Goal: Information Seeking & Learning: Learn about a topic

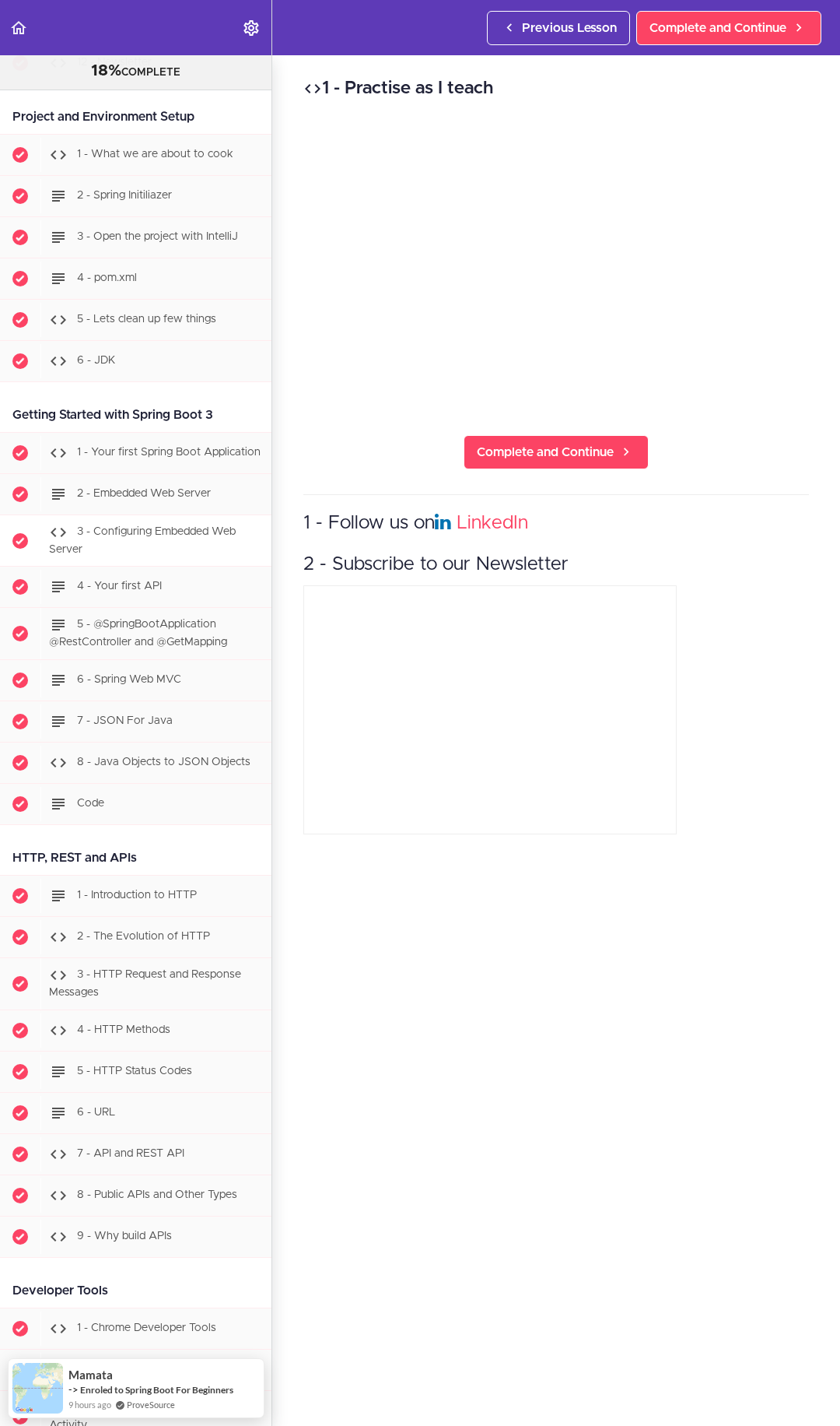
scroll to position [895, 0]
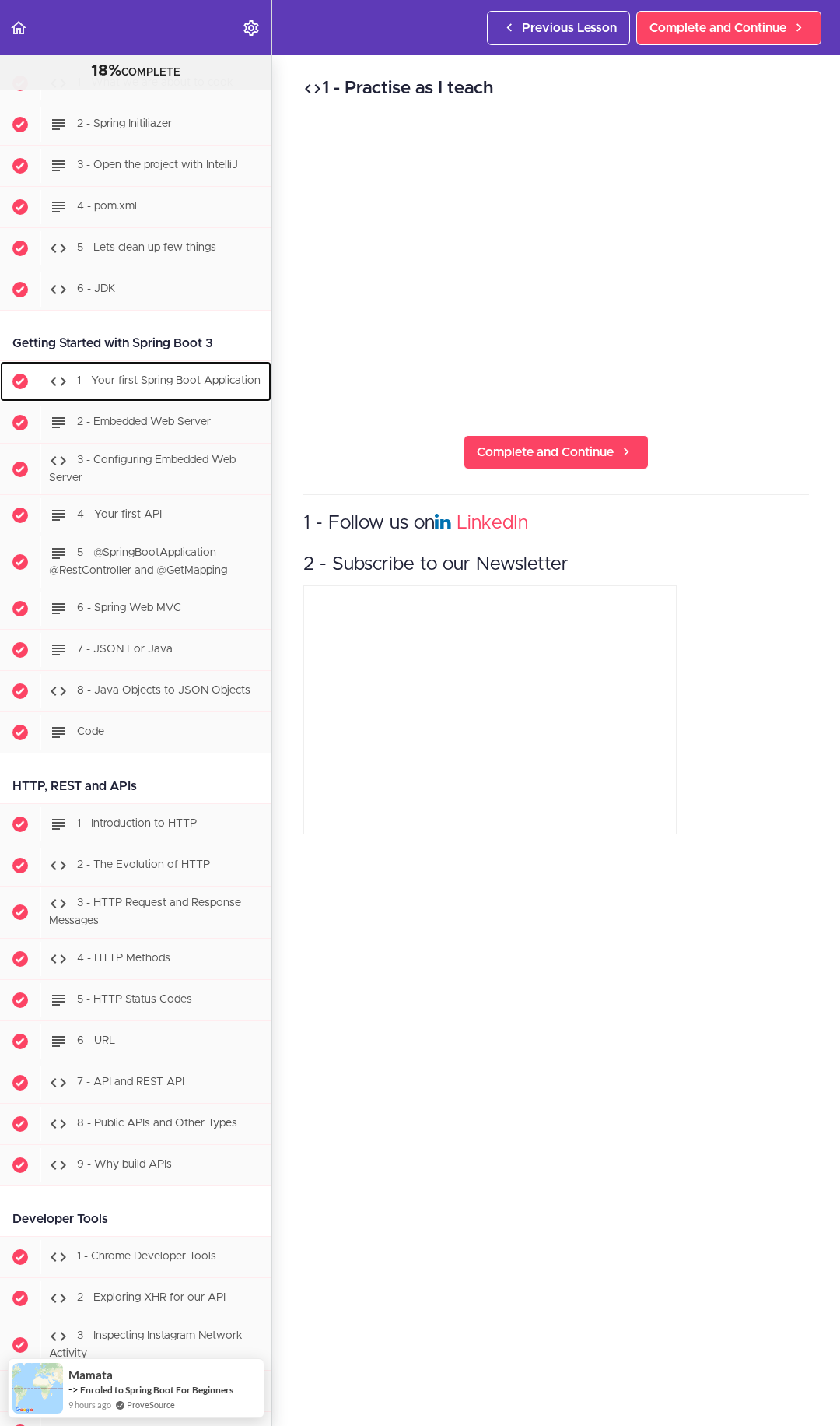
click at [167, 397] on div "1 - Your first Spring Boot Application" at bounding box center [156, 381] width 231 height 34
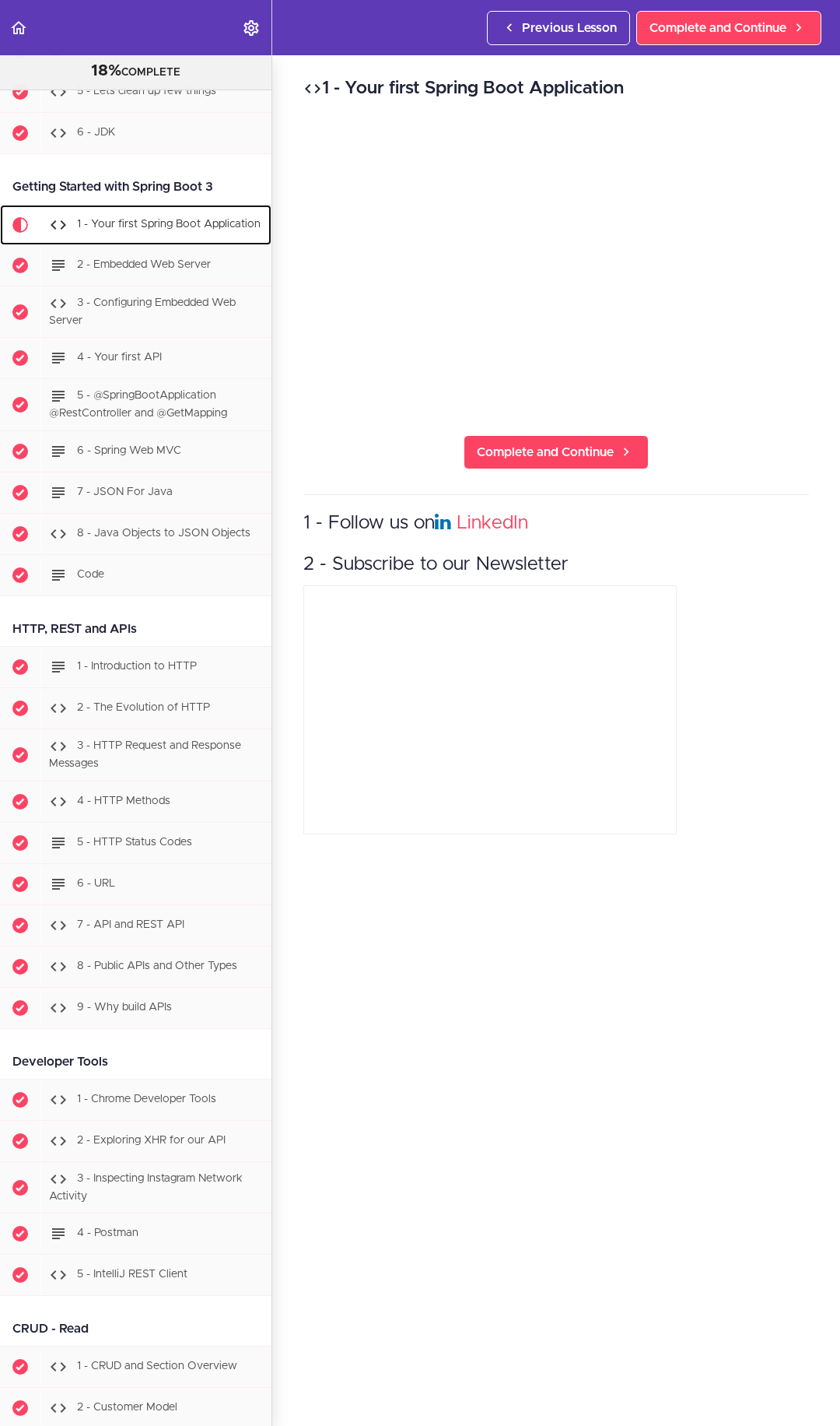
scroll to position [1142, 0]
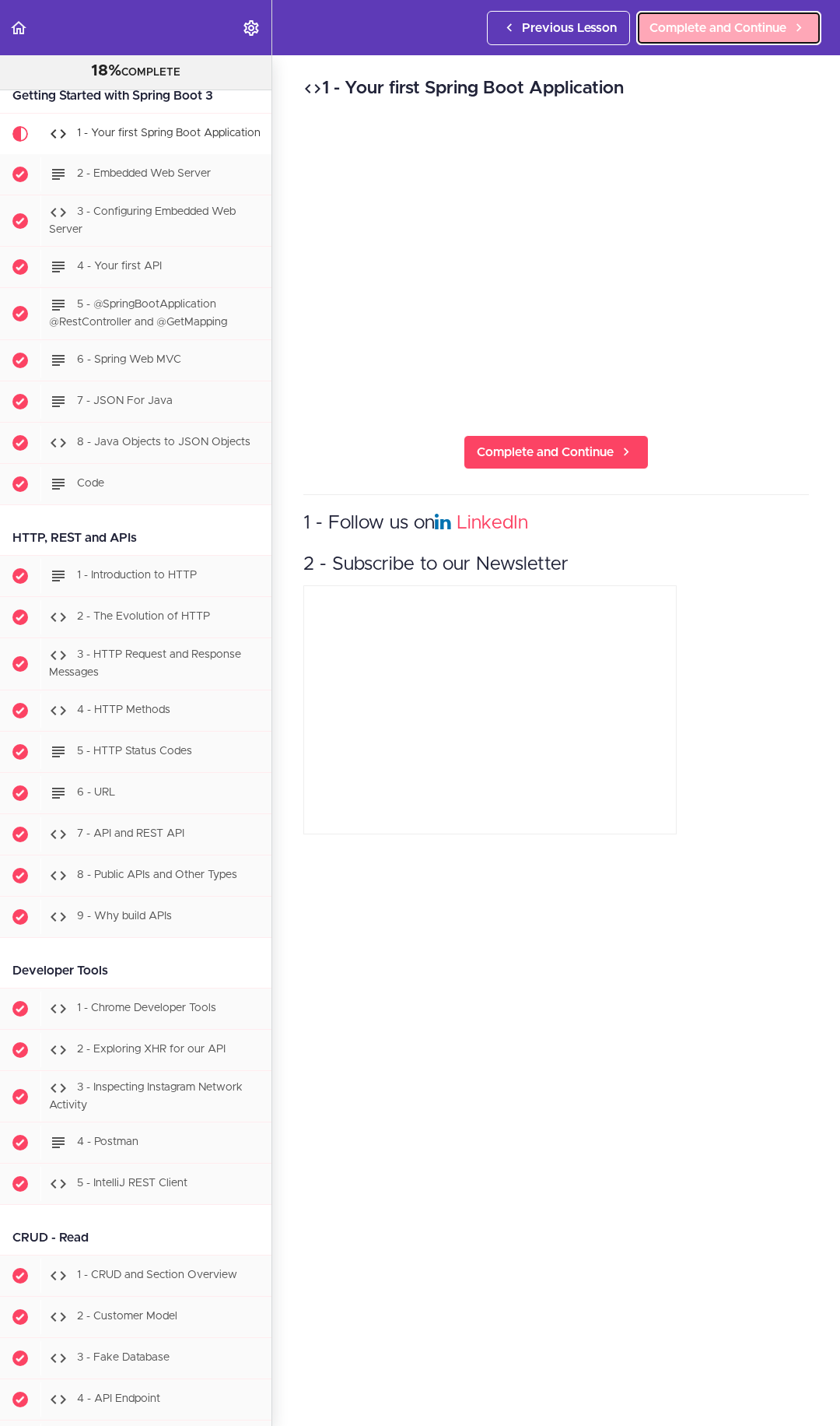
click at [743, 26] on span "Complete and Continue" at bounding box center [718, 27] width 136 height 18
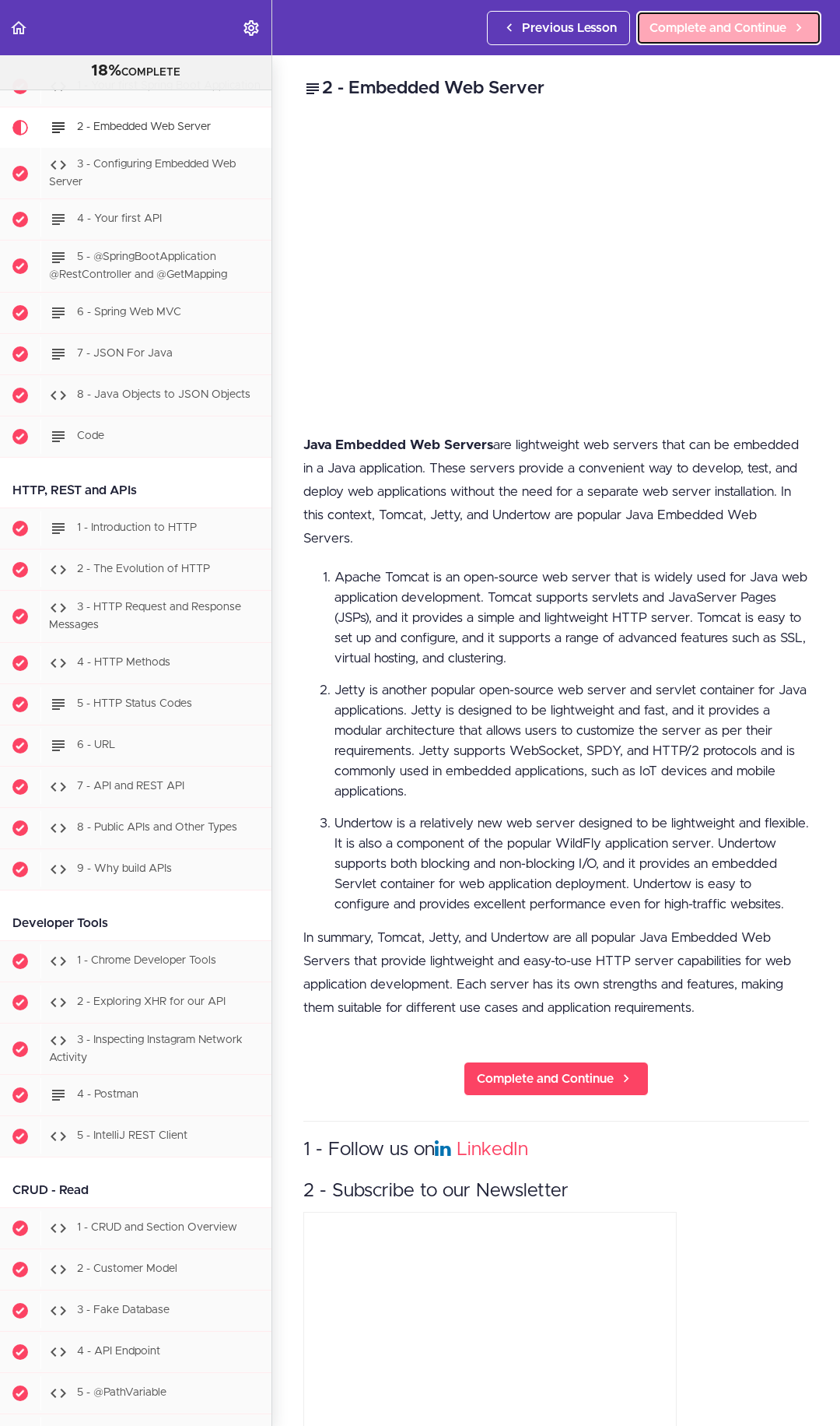
scroll to position [1194, 0]
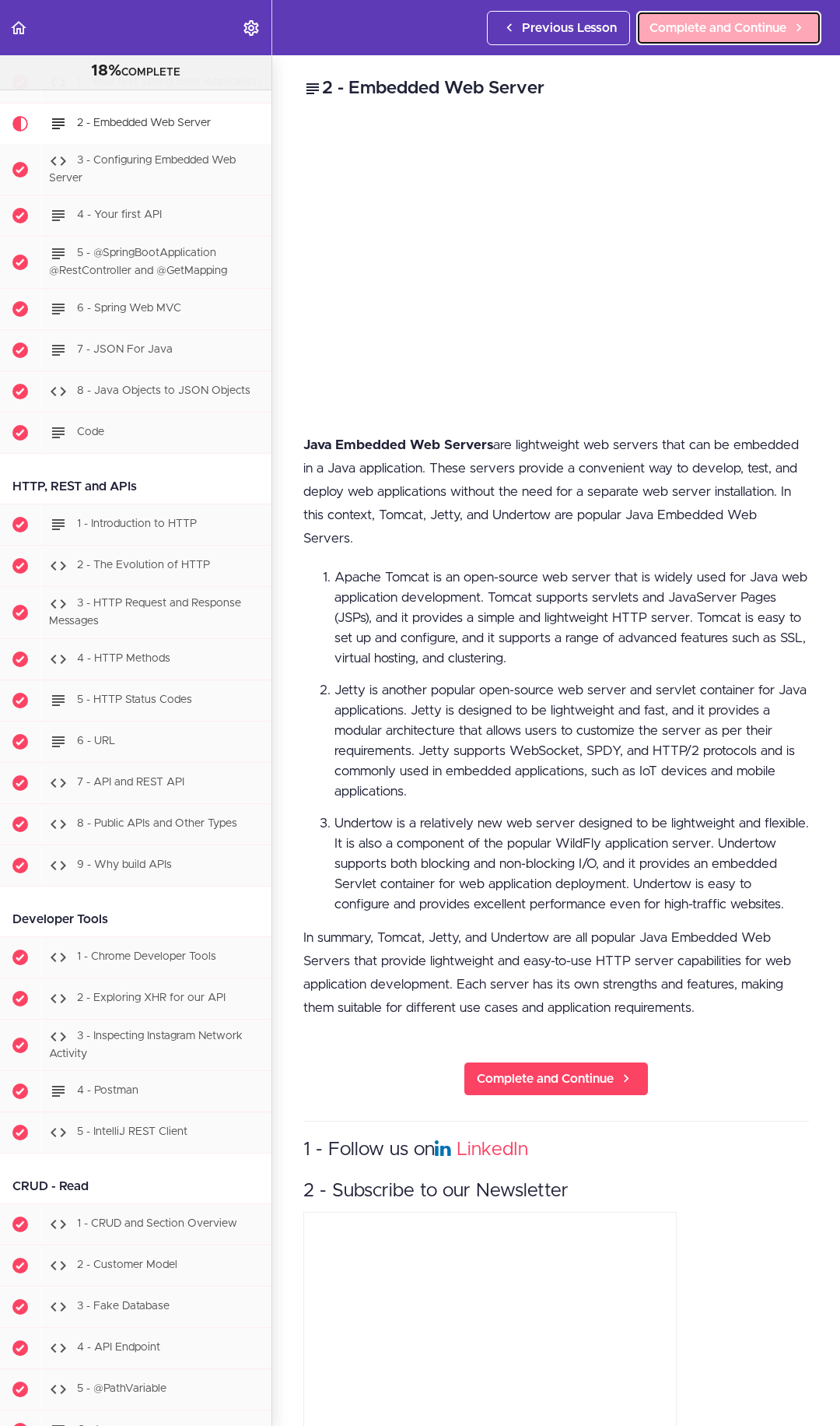
click at [730, 28] on span "Complete and Continue" at bounding box center [718, 27] width 136 height 18
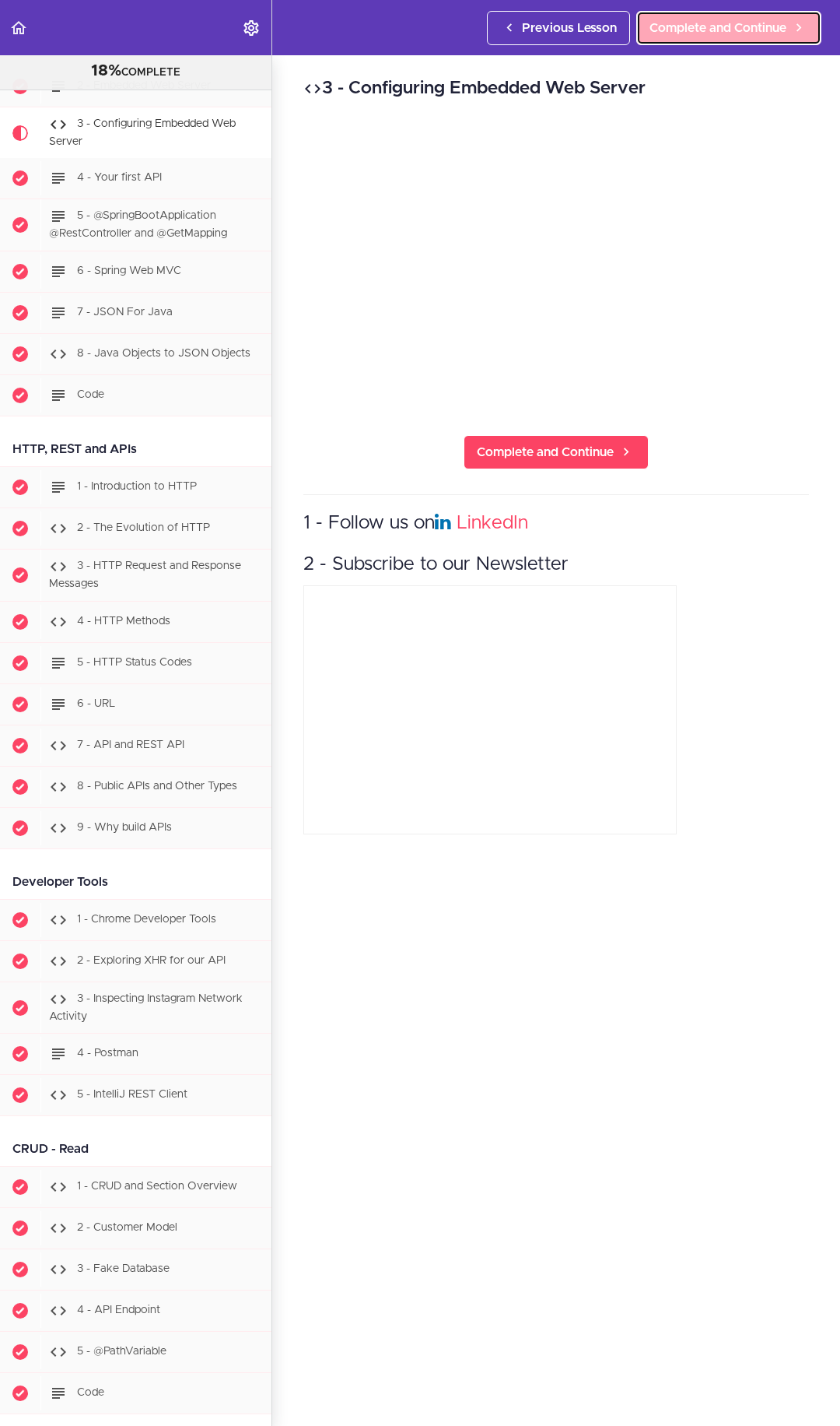
scroll to position [1235, 0]
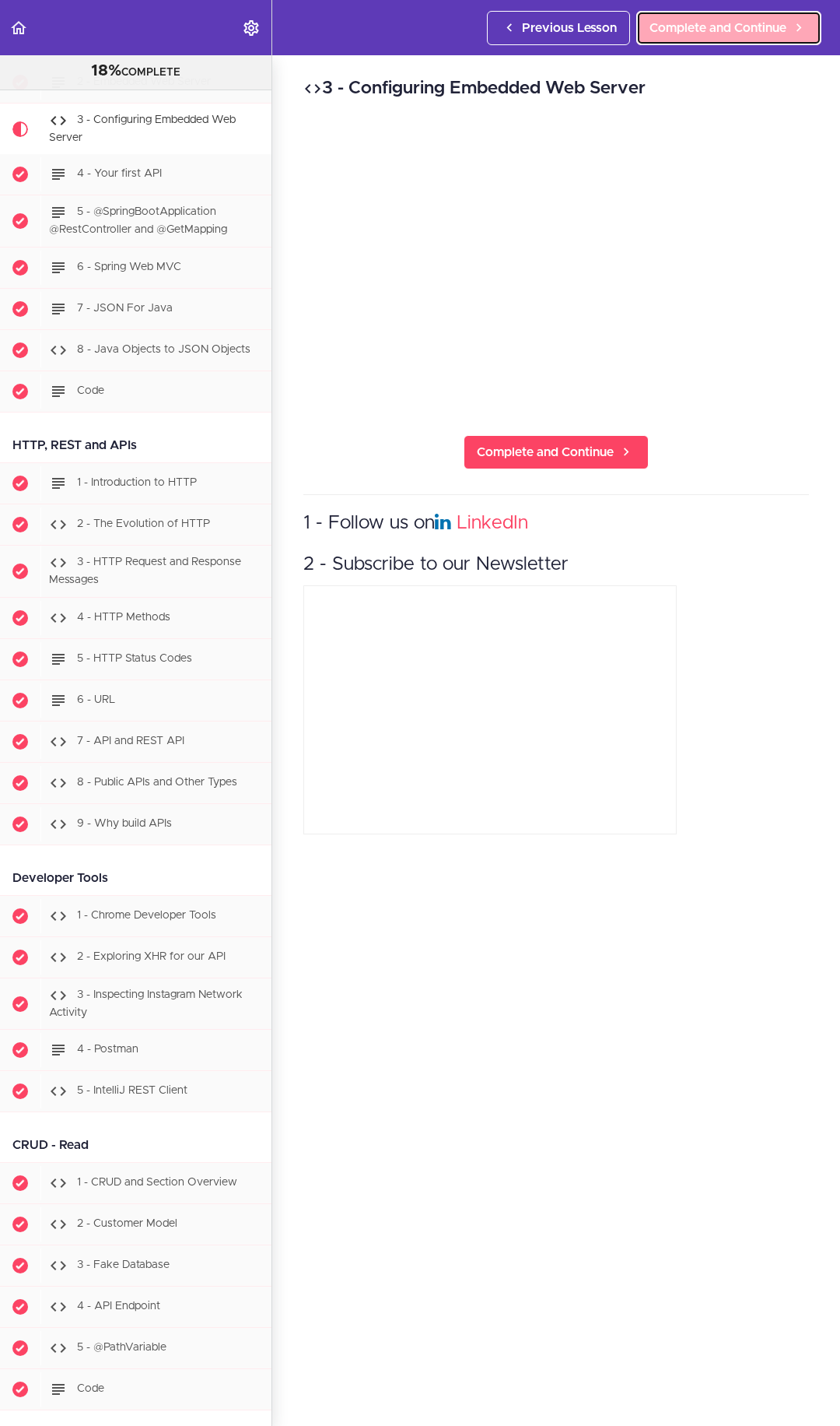
click at [700, 33] on span "Complete and Continue" at bounding box center [718, 27] width 136 height 18
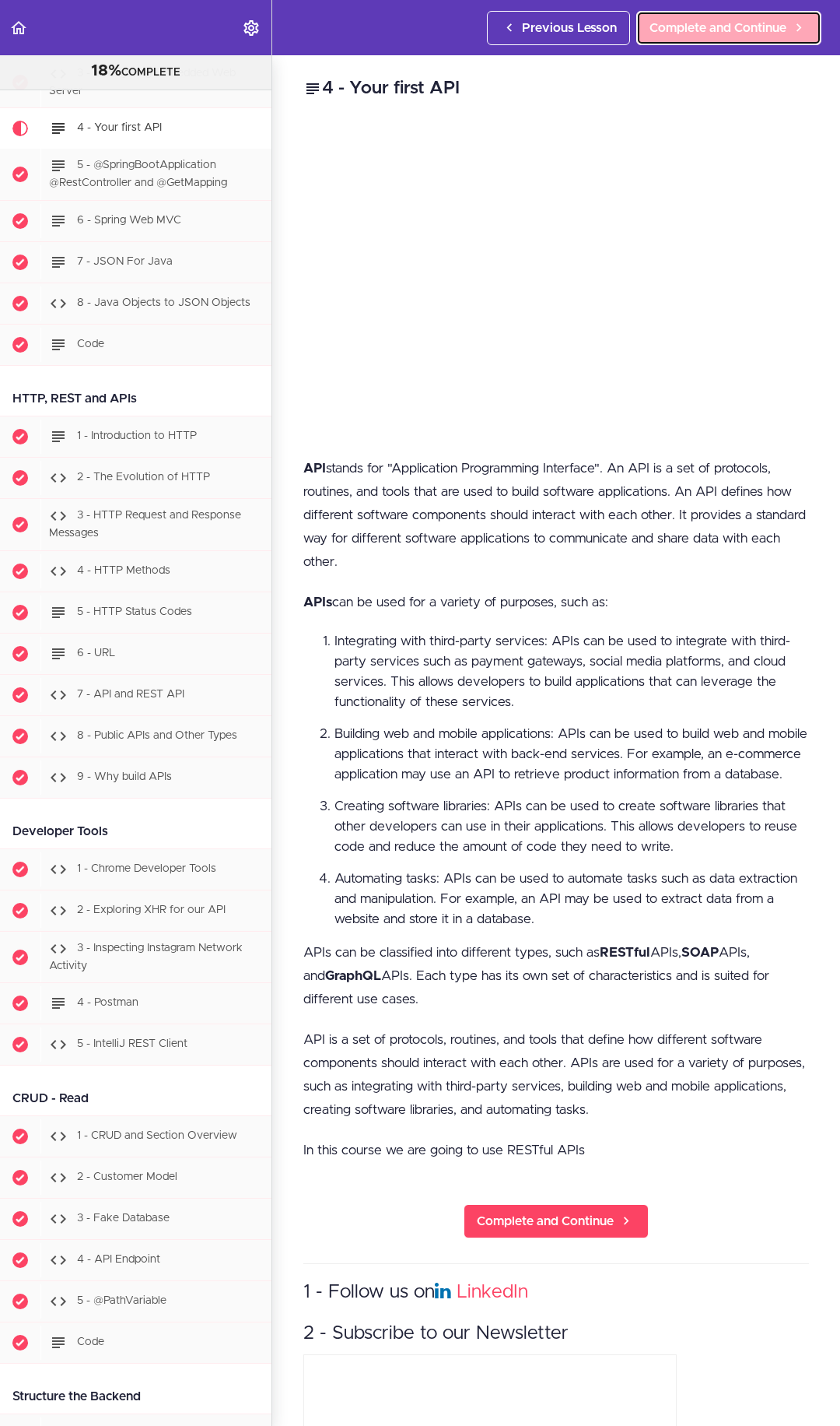
scroll to position [1288, 0]
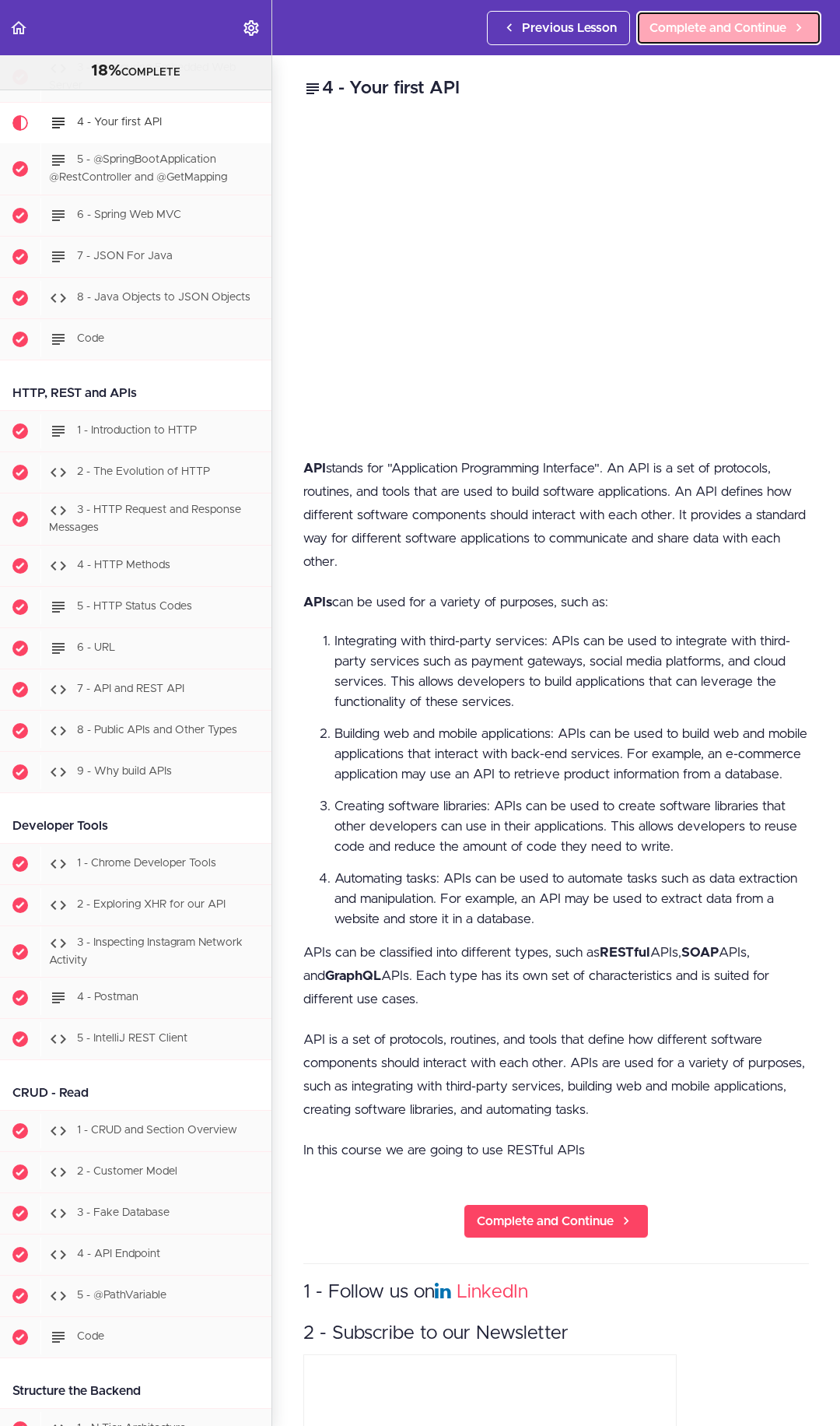
click at [692, 39] on link "Complete and Continue" at bounding box center [729, 27] width 186 height 34
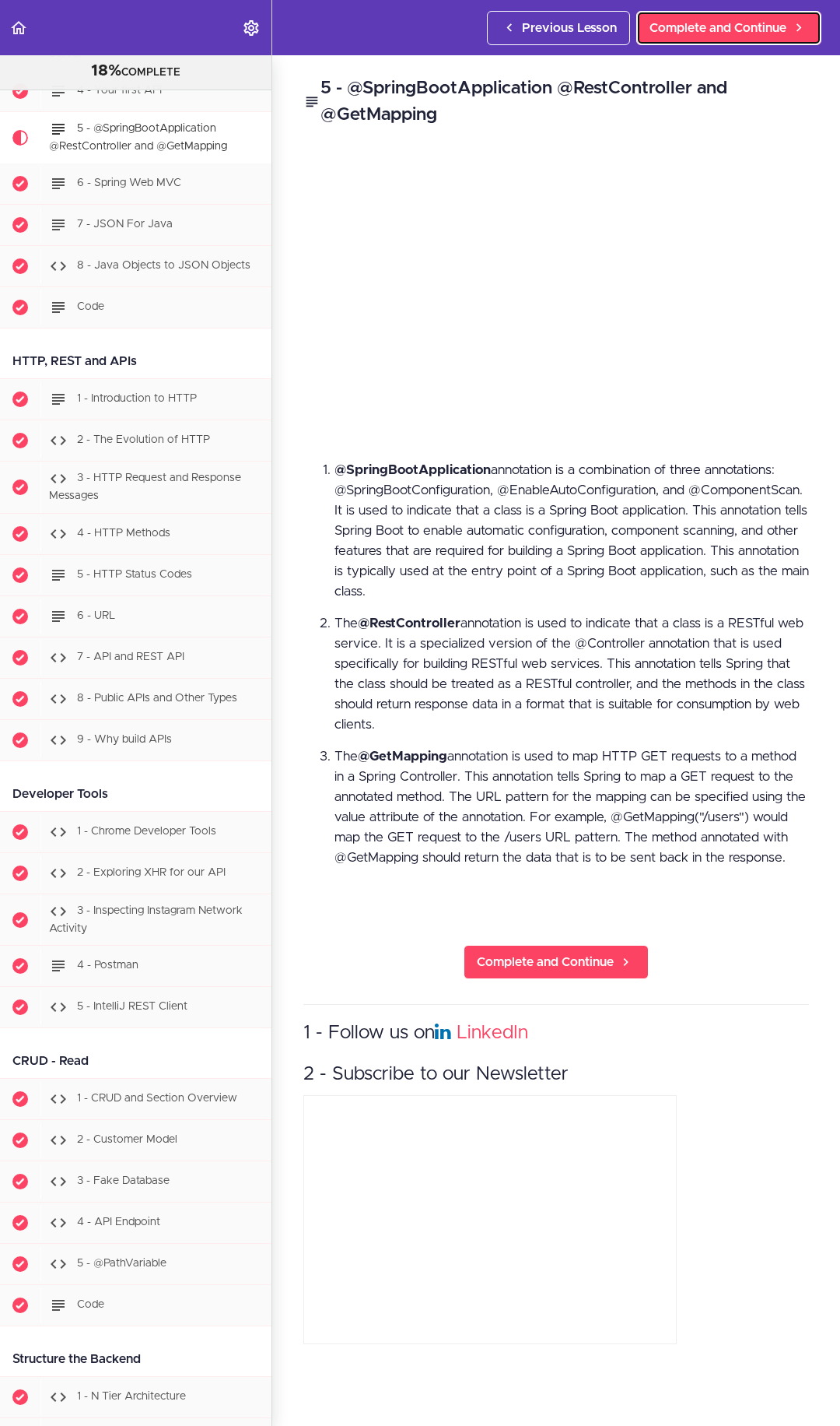
scroll to position [1329, 0]
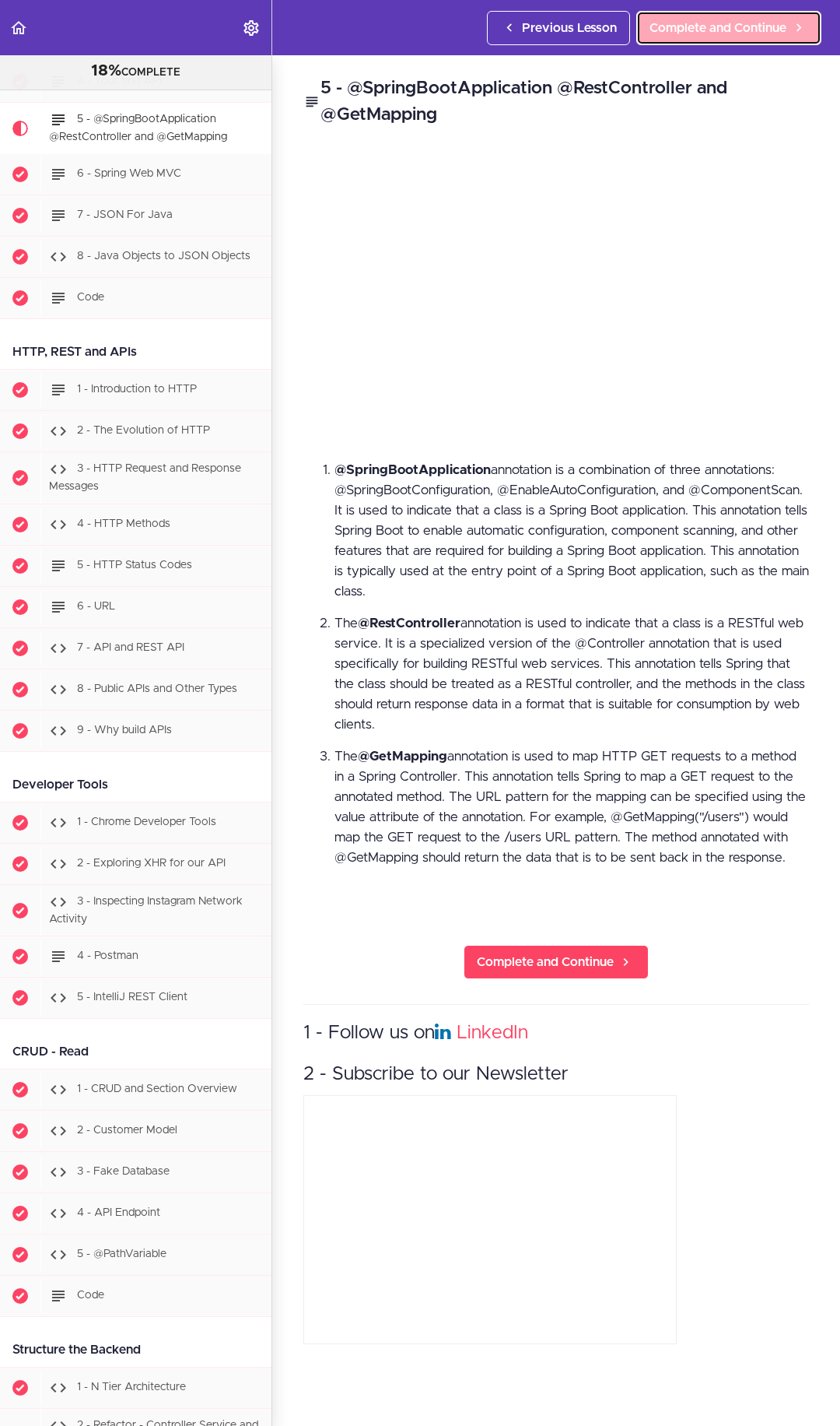
click at [698, 30] on span "Complete and Continue" at bounding box center [718, 27] width 136 height 18
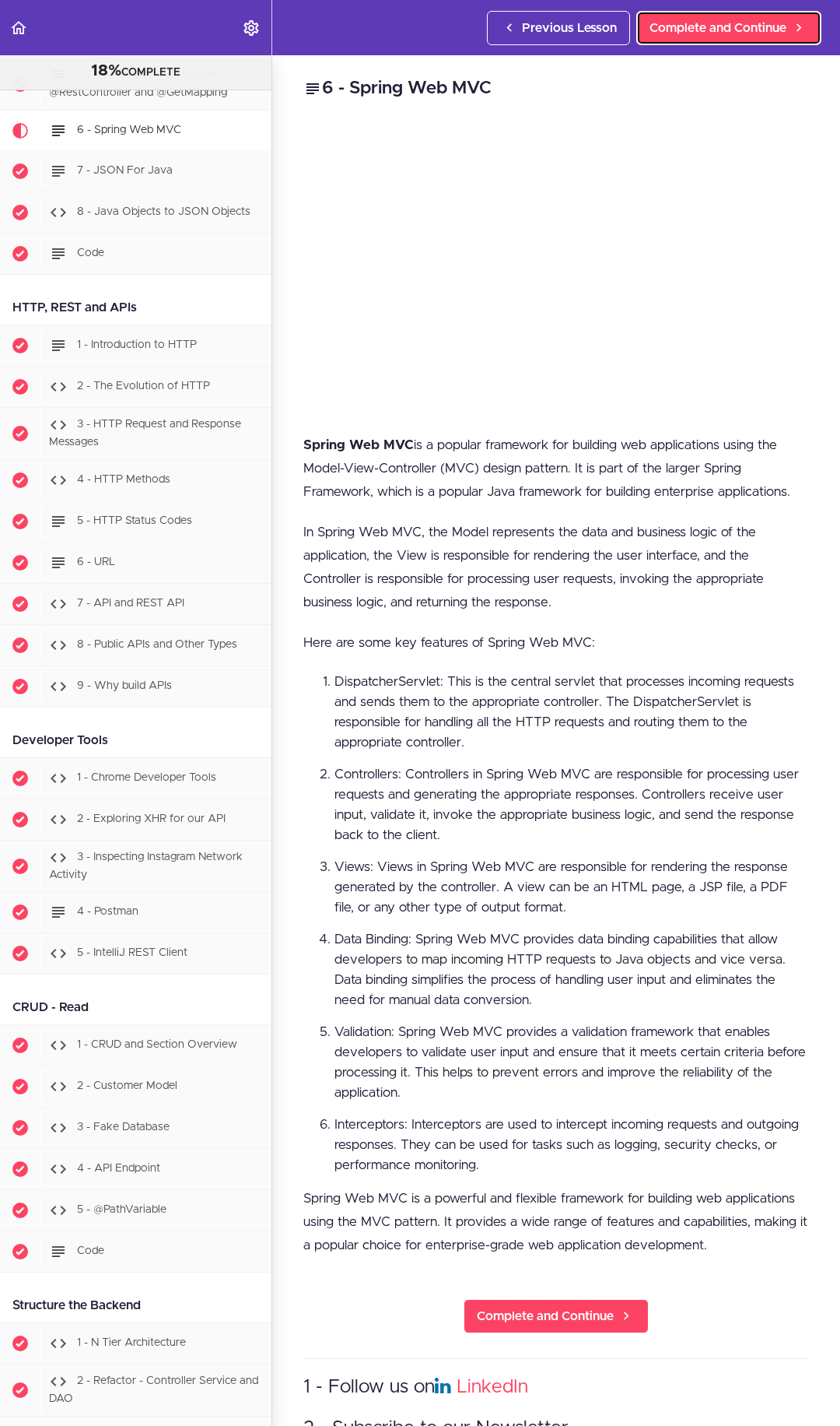
scroll to position [1380, 0]
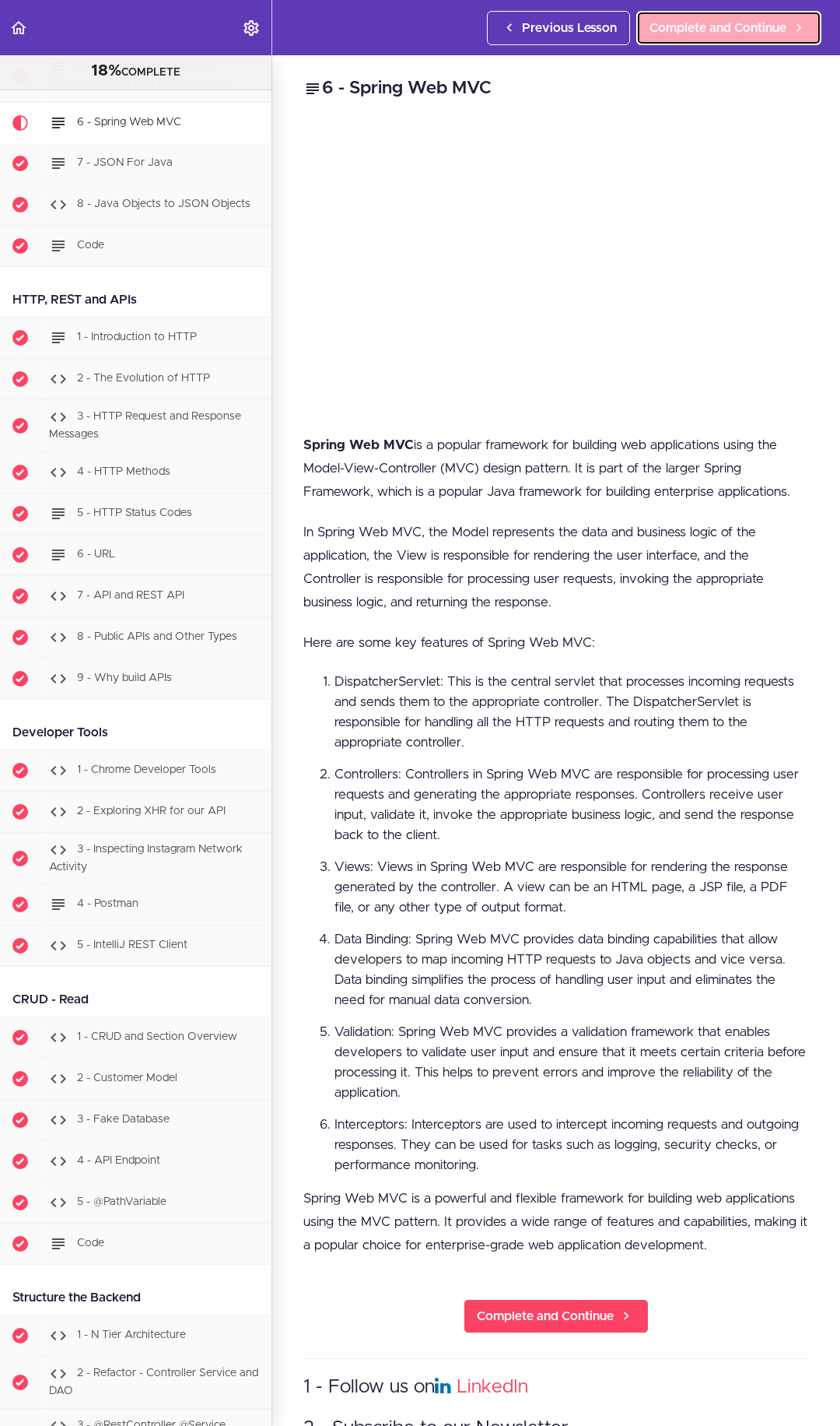
click at [735, 30] on span "Complete and Continue" at bounding box center [718, 27] width 136 height 18
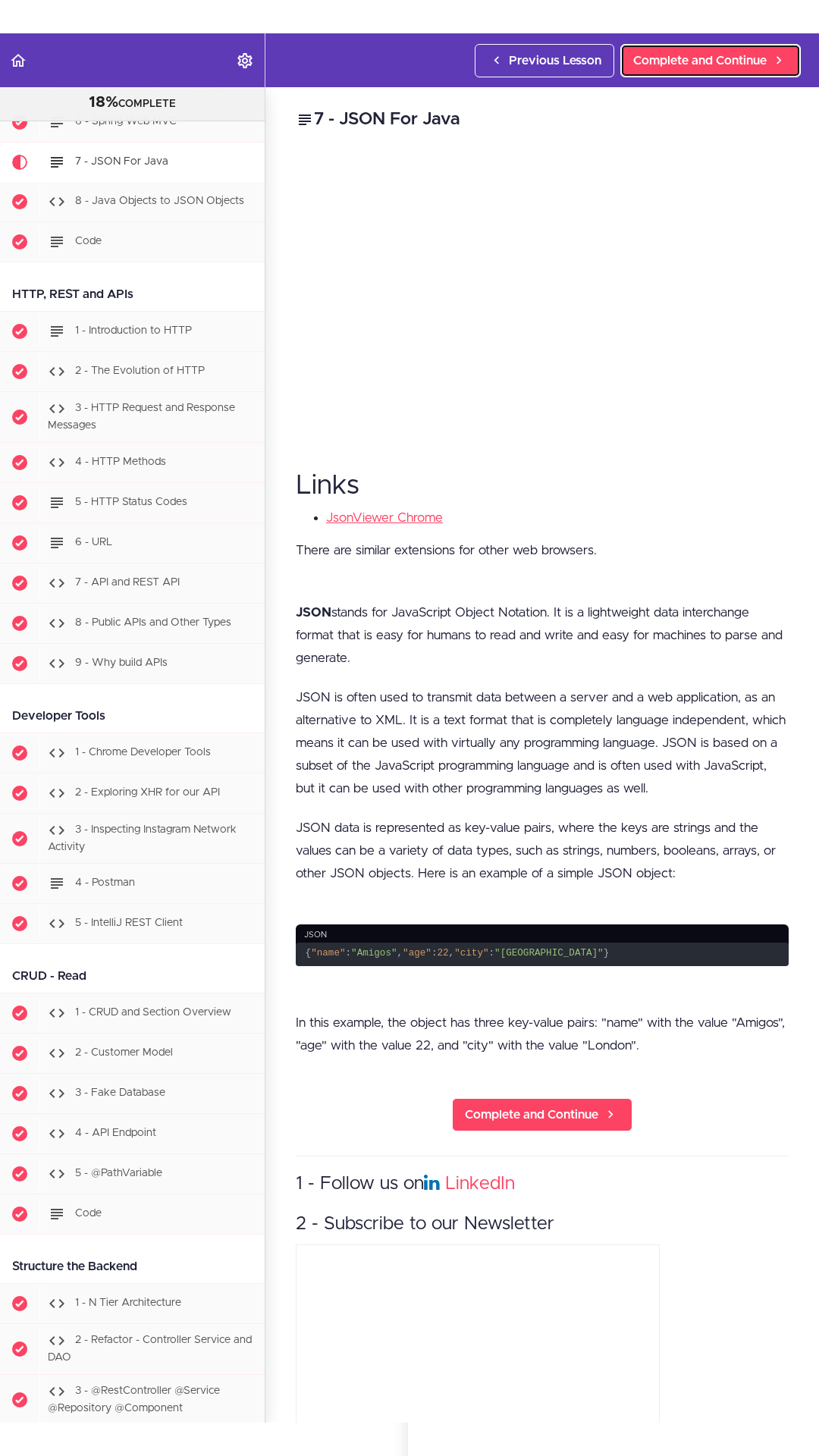
scroll to position [1385, 0]
